Goal: Task Accomplishment & Management: Manage account settings

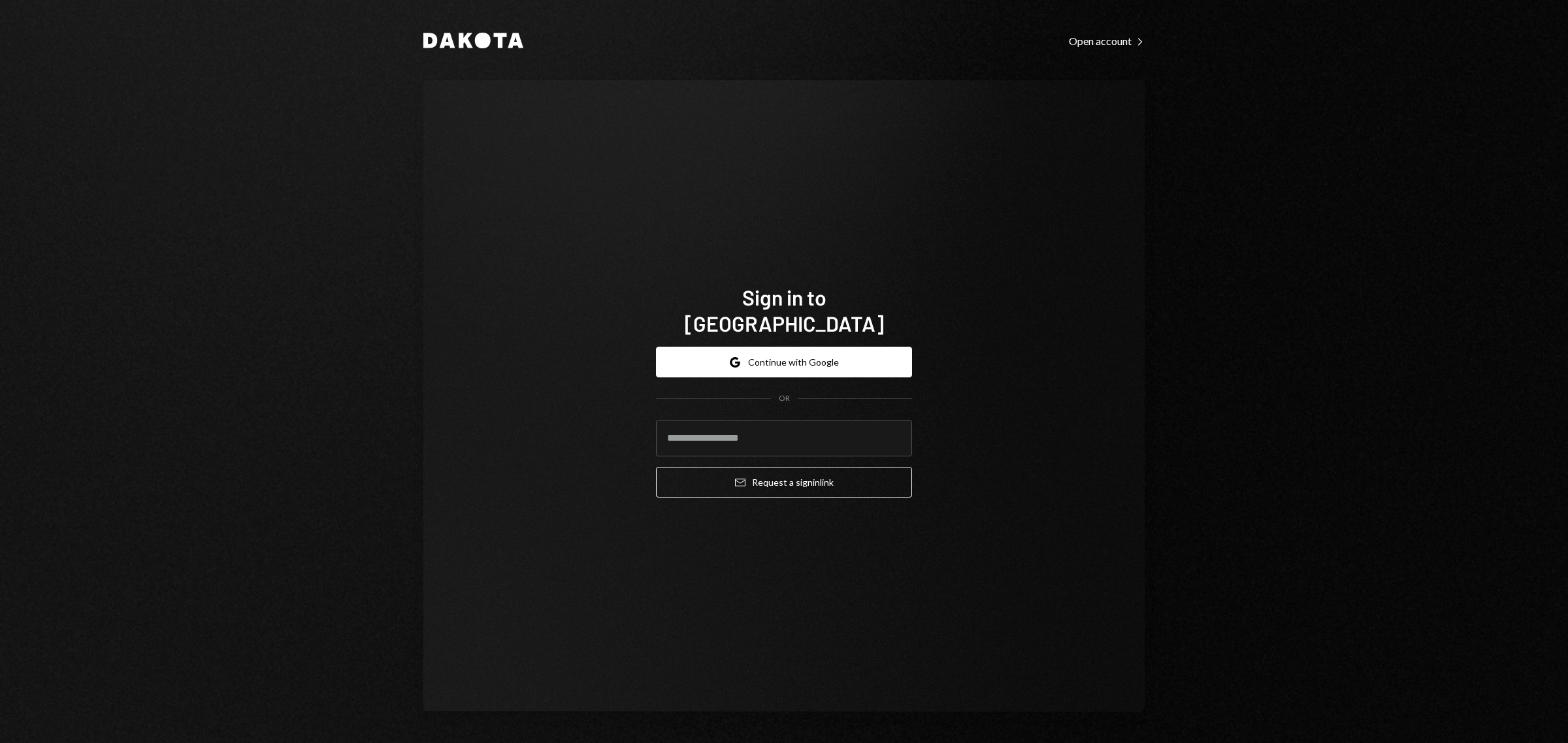
type input "**********"
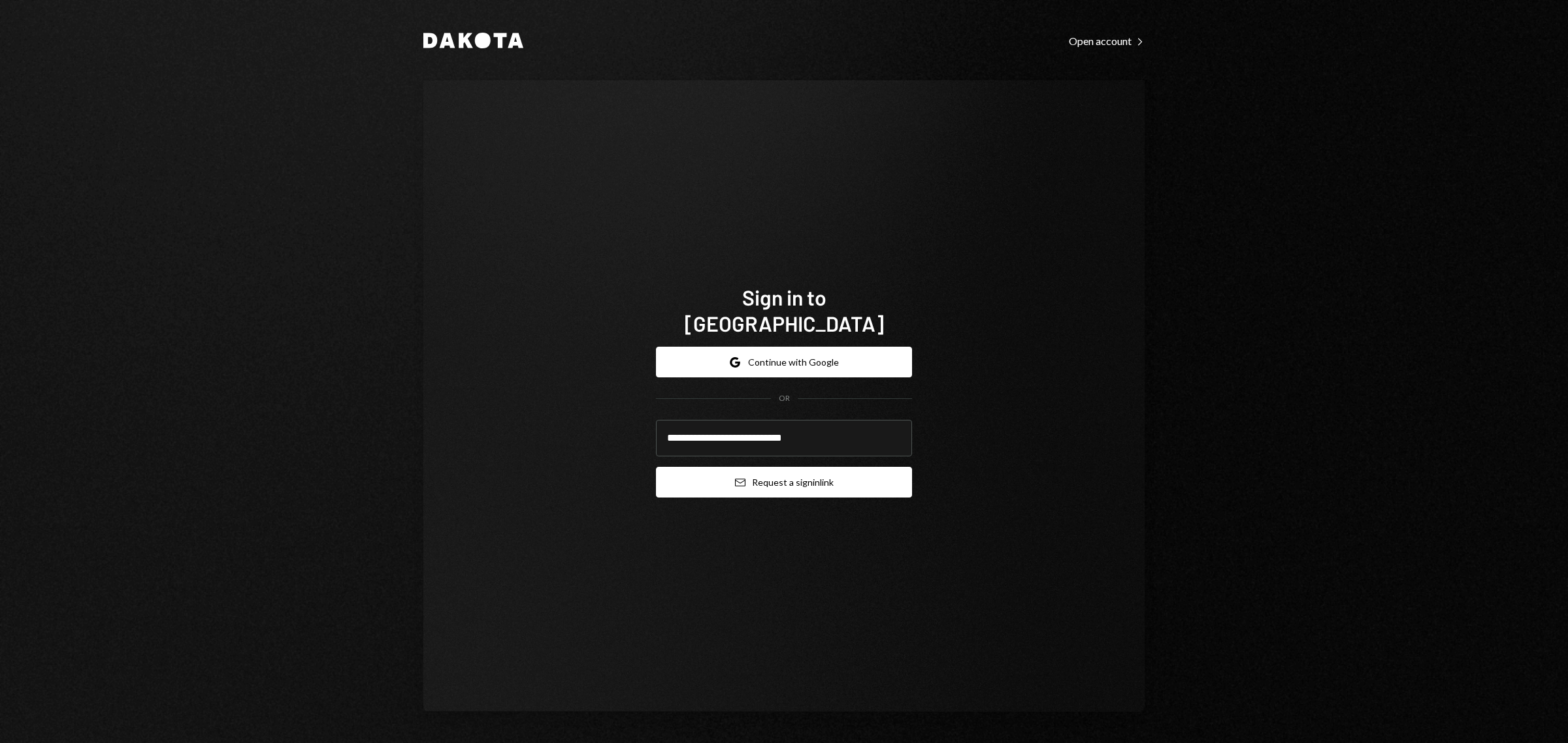
click at [785, 477] on button "Email Request a sign in link" at bounding box center [784, 482] width 256 height 31
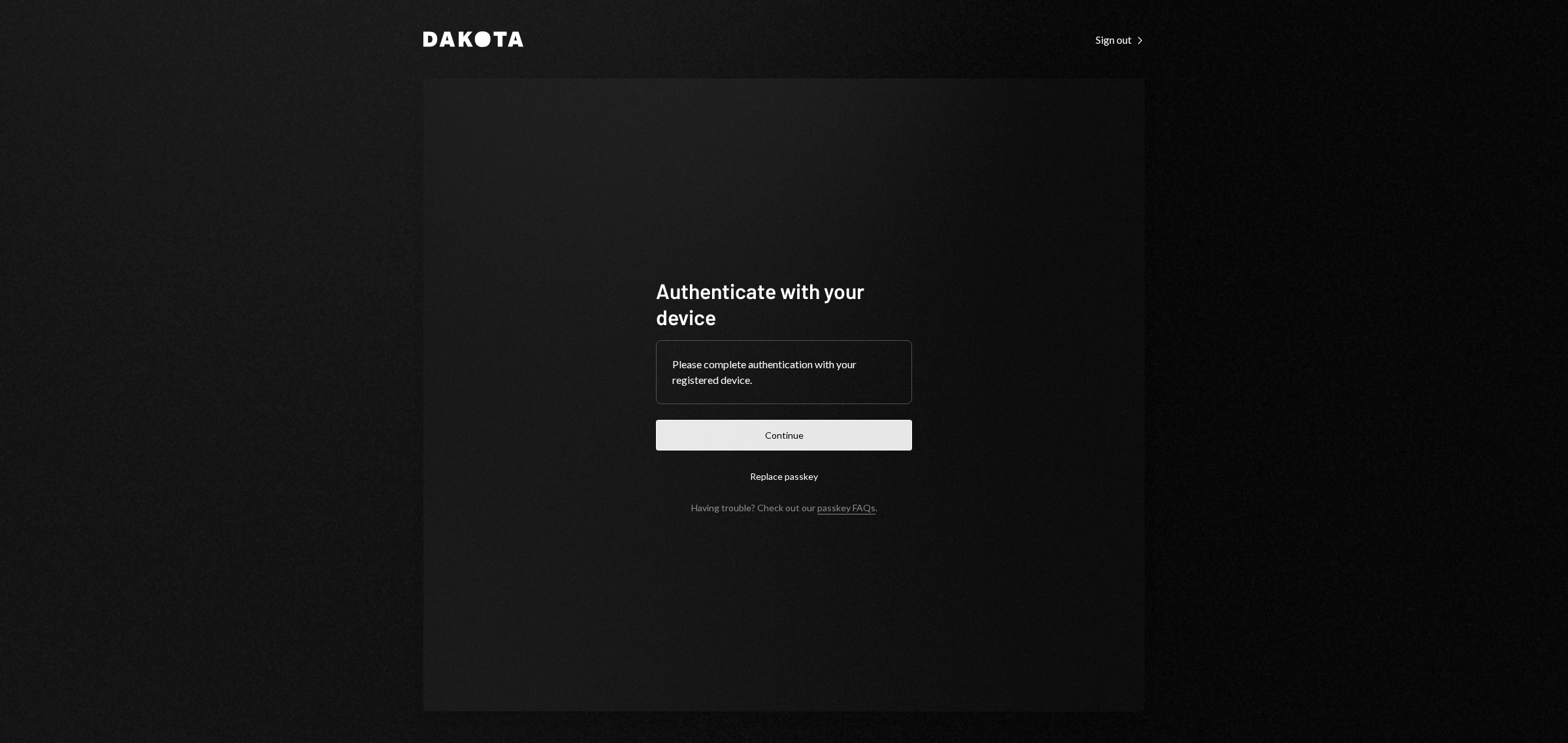
click at [792, 442] on button "Continue" at bounding box center [784, 435] width 256 height 31
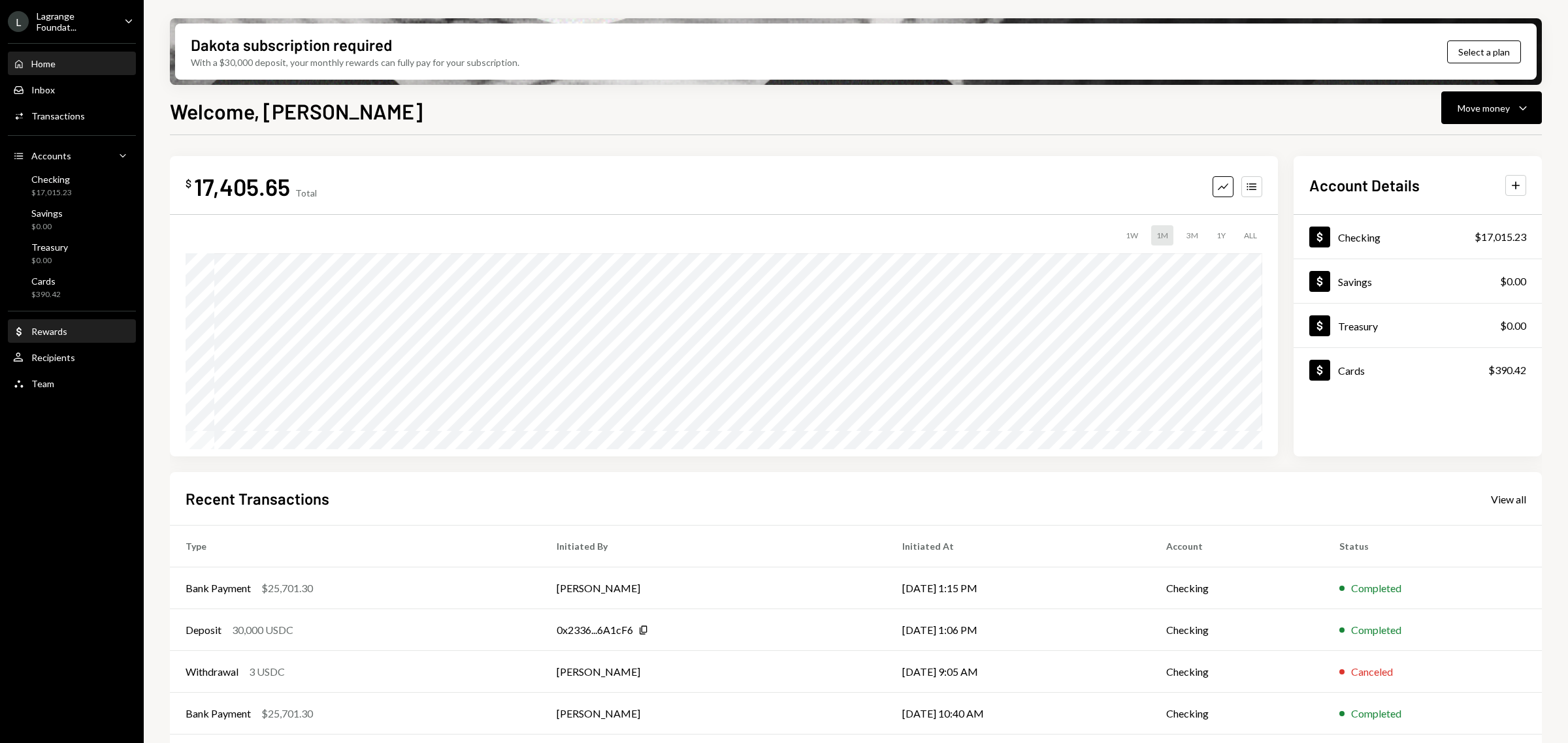
click at [86, 334] on div "Dollar Rewards" at bounding box center [72, 332] width 117 height 12
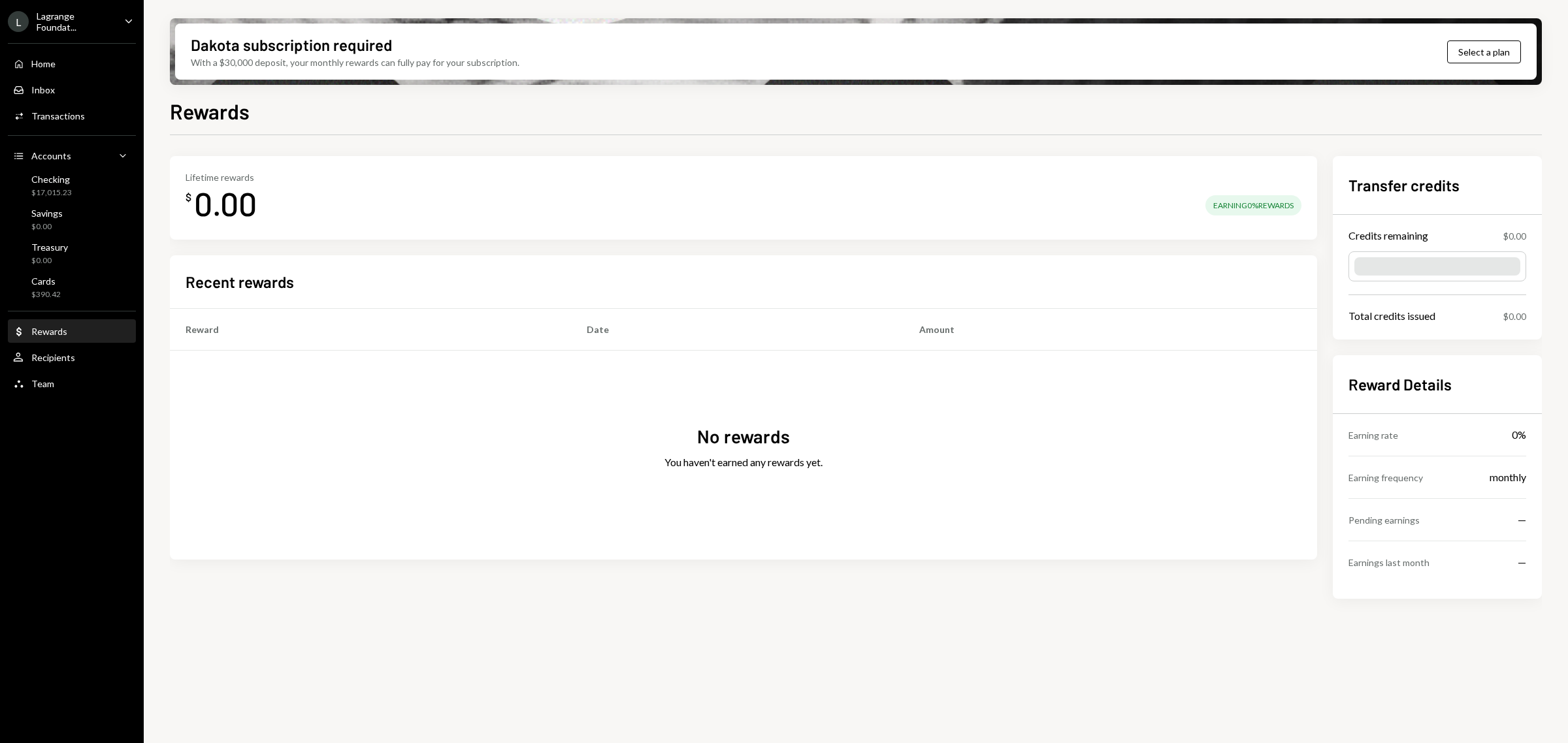
click at [1438, 261] on div at bounding box center [1437, 266] width 166 height 18
drag, startPoint x: 1241, startPoint y: 209, endPoint x: 1297, endPoint y: 207, distance: 56.0
click at [1297, 207] on div "Earning 0% Rewards" at bounding box center [1253, 205] width 96 height 20
click at [1163, 287] on div "Recent rewards" at bounding box center [743, 282] width 1116 height 22
click at [1473, 54] on button "Select a plan" at bounding box center [1484, 52] width 74 height 23
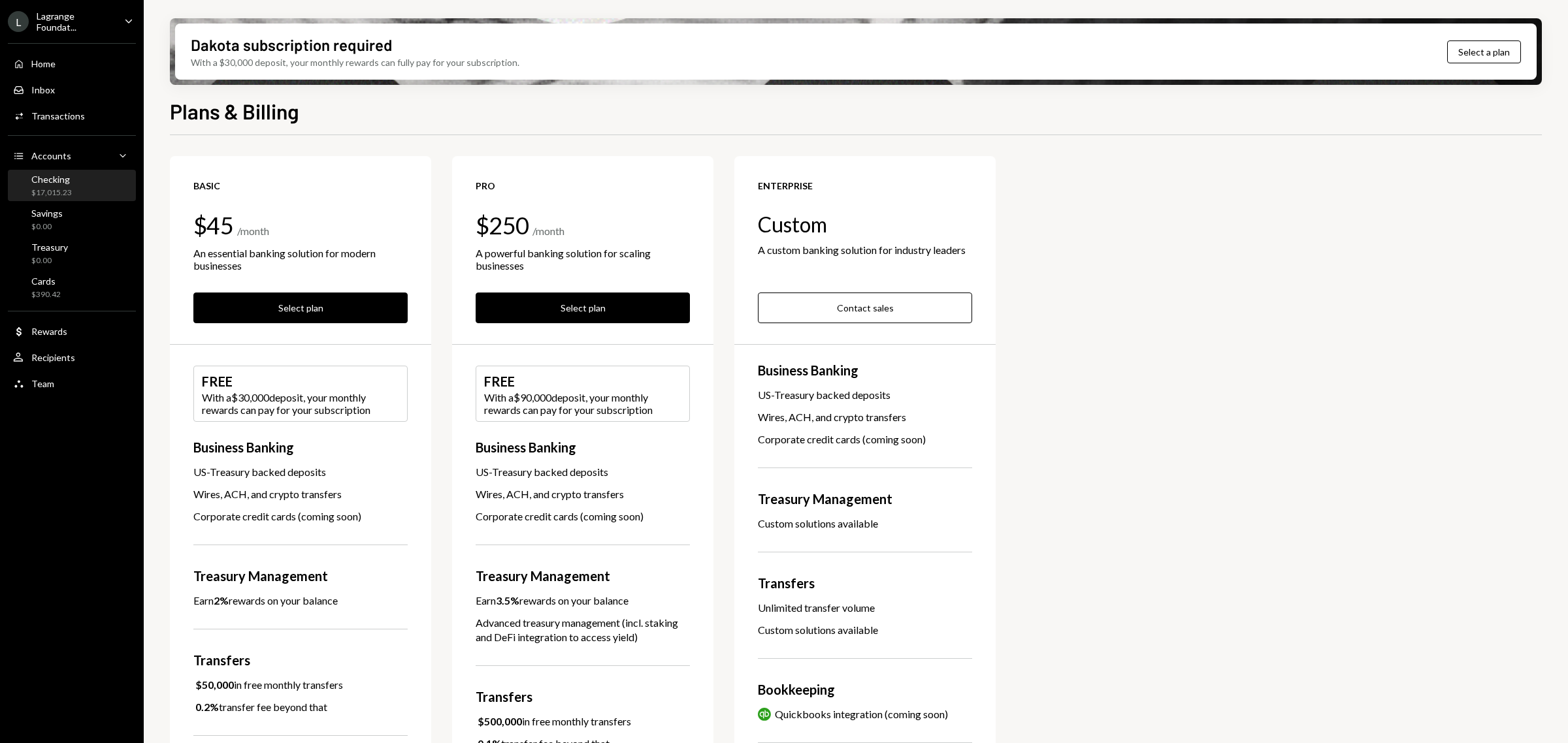
click at [95, 188] on div "Checking $17,015.23" at bounding box center [72, 186] width 117 height 25
